Goal: Transaction & Acquisition: Purchase product/service

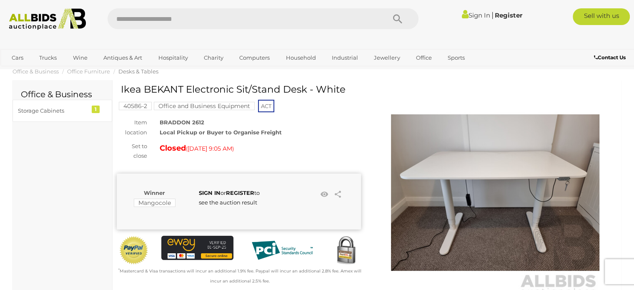
scroll to position [10, 0]
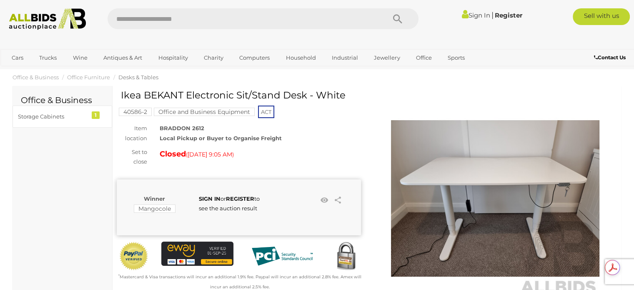
click at [442, 186] on img at bounding box center [495, 198] width 208 height 208
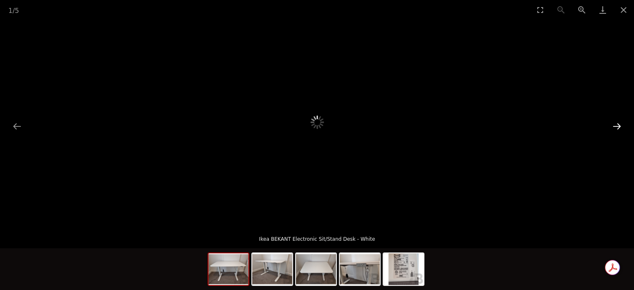
click at [442, 126] on button "Next slide" at bounding box center [617, 126] width 18 height 16
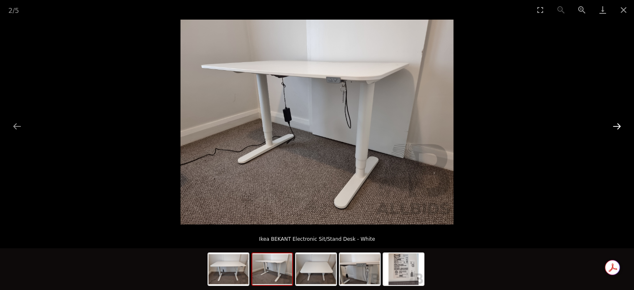
click at [442, 126] on button "Next slide" at bounding box center [617, 126] width 18 height 16
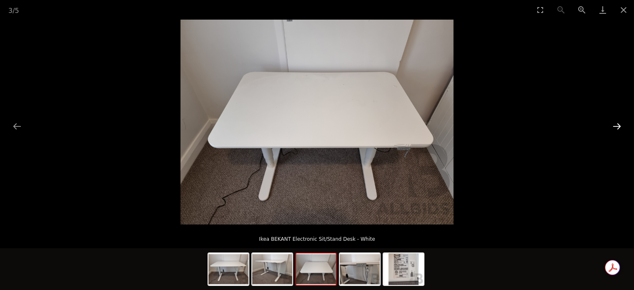
click at [442, 126] on button "Next slide" at bounding box center [617, 126] width 18 height 16
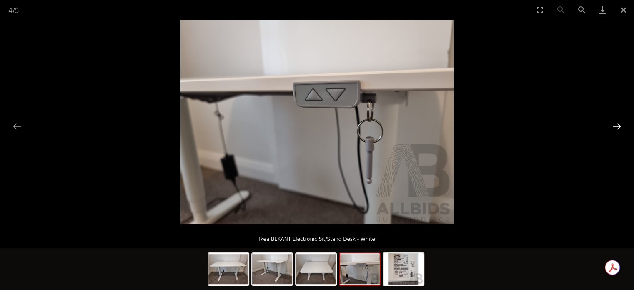
click at [442, 126] on button "Next slide" at bounding box center [617, 126] width 18 height 16
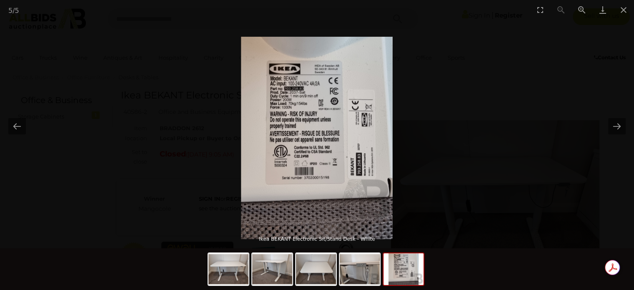
drag, startPoint x: 336, startPoint y: 172, endPoint x: 352, endPoint y: 188, distance: 23.0
click at [352, 188] on img at bounding box center [317, 138] width 152 height 202
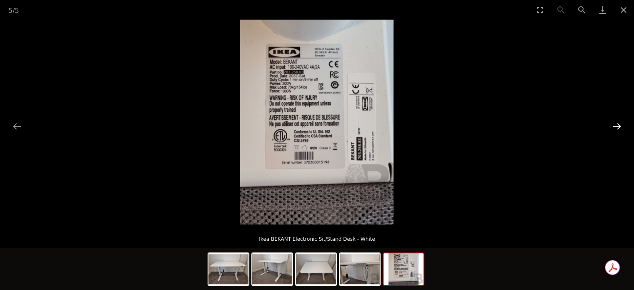
click at [442, 128] on button "Next slide" at bounding box center [617, 126] width 18 height 16
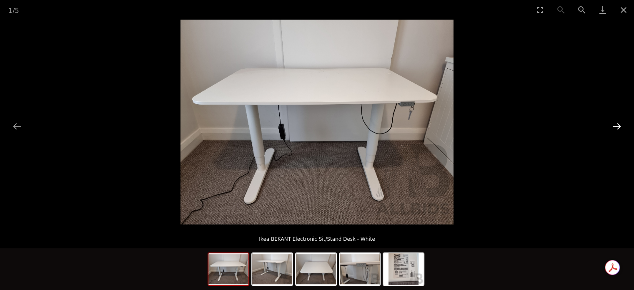
click at [442, 128] on button "Next slide" at bounding box center [617, 126] width 18 height 16
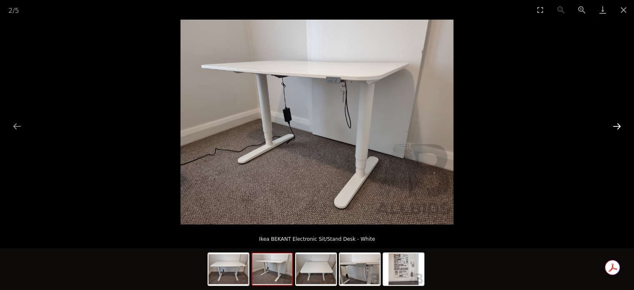
click at [442, 128] on button "Next slide" at bounding box center [617, 126] width 18 height 16
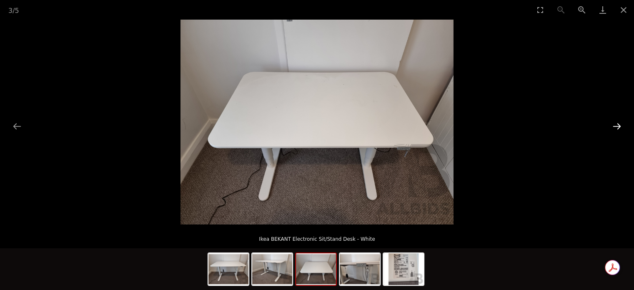
click at [442, 128] on button "Next slide" at bounding box center [617, 126] width 18 height 16
